Goal: Navigation & Orientation: Go to known website

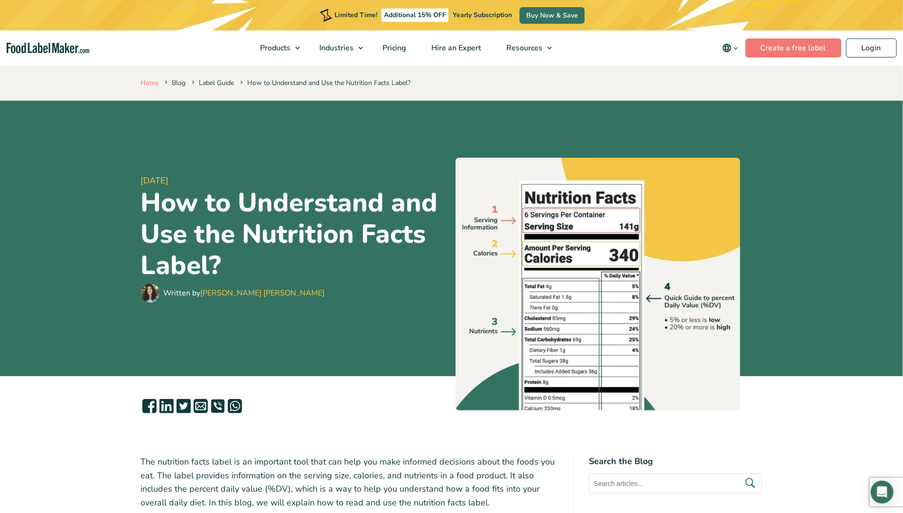
click at [141, 81] on link "Home" at bounding box center [150, 82] width 18 height 9
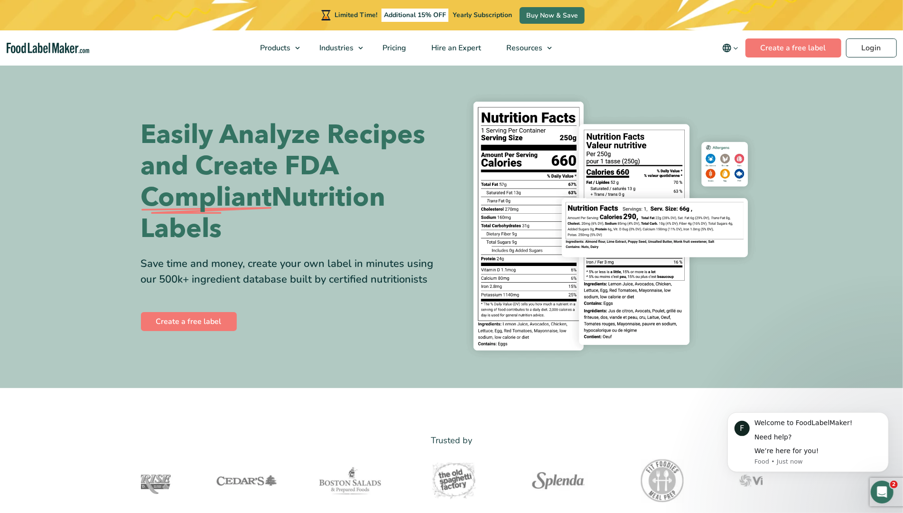
click at [63, 49] on img "main navigation" at bounding box center [48, 48] width 83 height 11
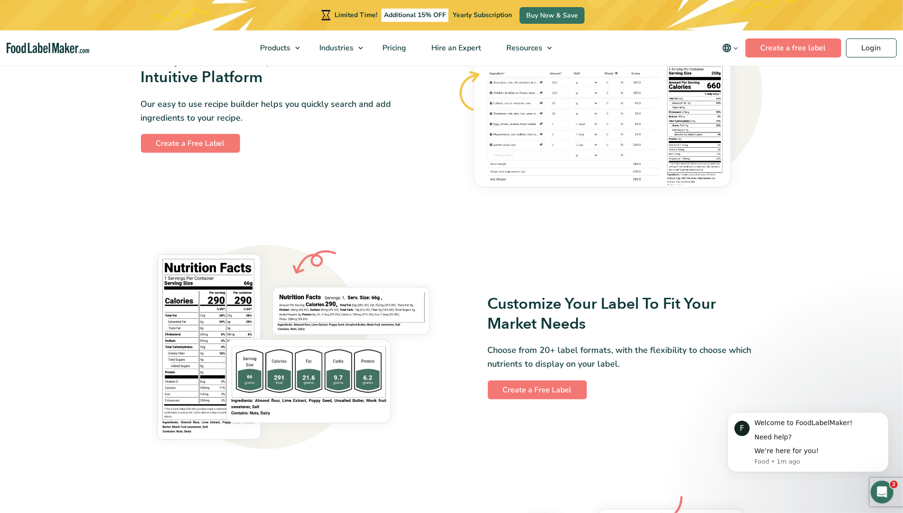
scroll to position [593, 0]
